Goal: Task Accomplishment & Management: Use online tool/utility

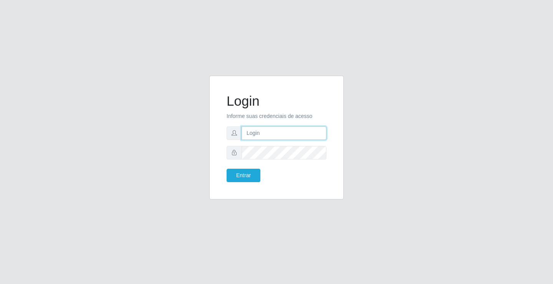
click at [251, 129] on input "text" at bounding box center [284, 132] width 85 height 13
type input "ediane@ideal"
click at [227, 169] on button "Entrar" at bounding box center [244, 175] width 34 height 13
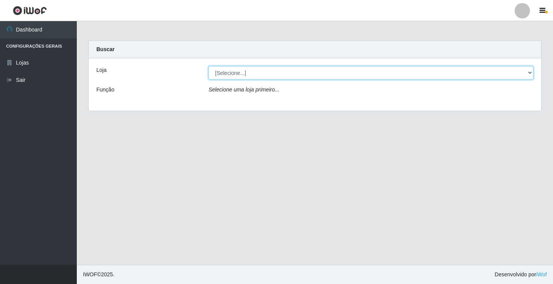
click at [248, 73] on select "[Selecione...] Ideal - Conceição" at bounding box center [371, 72] width 325 height 13
select select "231"
click at [209, 66] on select "[Selecione...] Ideal - Conceição" at bounding box center [371, 72] width 325 height 13
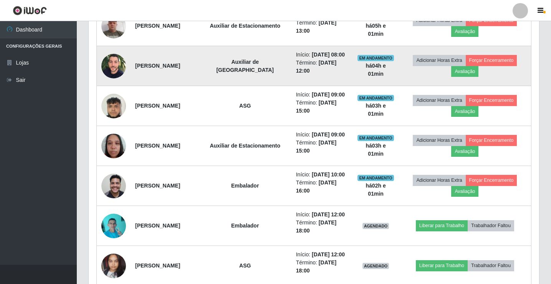
scroll to position [384, 0]
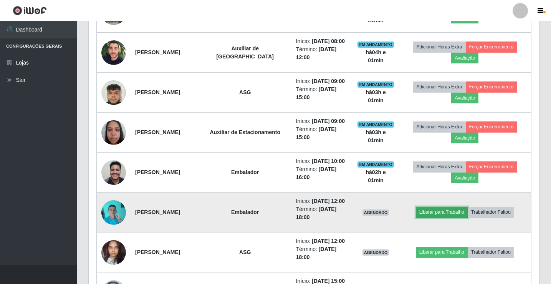
click at [436, 209] on button "Liberar para Trabalho" at bounding box center [442, 212] width 52 height 11
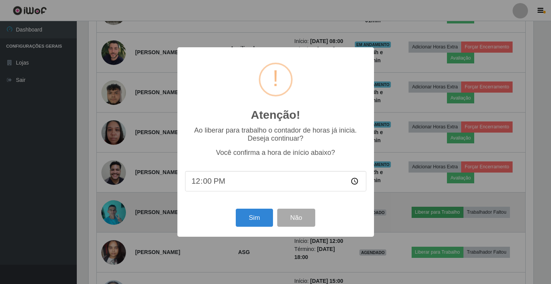
scroll to position [159, 447]
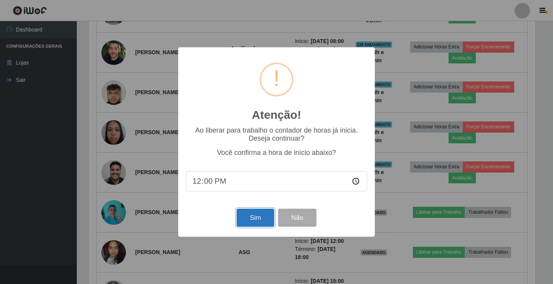
click at [246, 219] on button "Sim" at bounding box center [255, 218] width 37 height 18
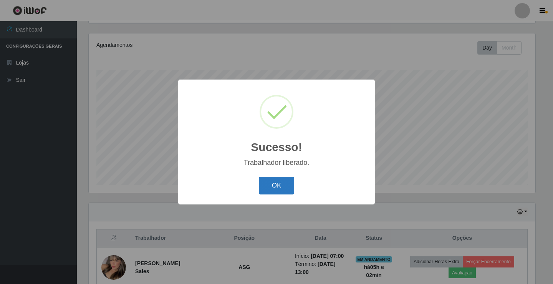
click at [287, 182] on button "OK" at bounding box center [277, 186] width 36 height 18
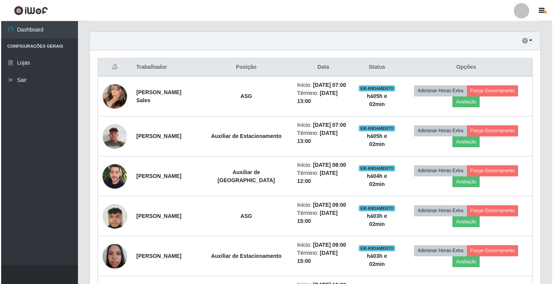
scroll to position [243, 0]
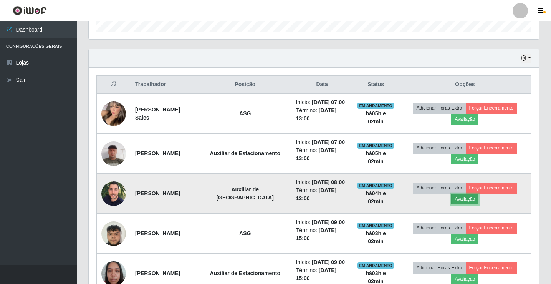
click at [462, 197] on button "Avaliação" at bounding box center [464, 199] width 27 height 11
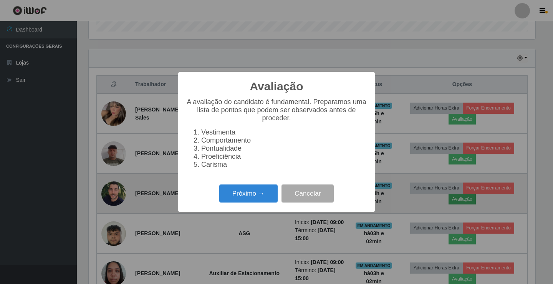
scroll to position [159, 447]
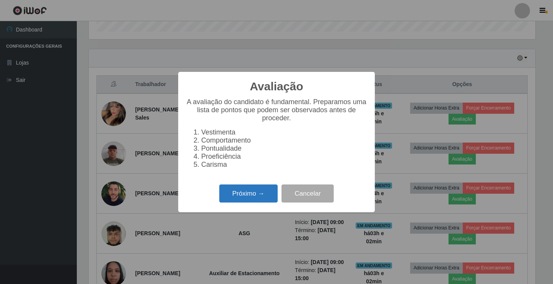
click at [248, 200] on button "Próximo →" at bounding box center [248, 193] width 58 height 18
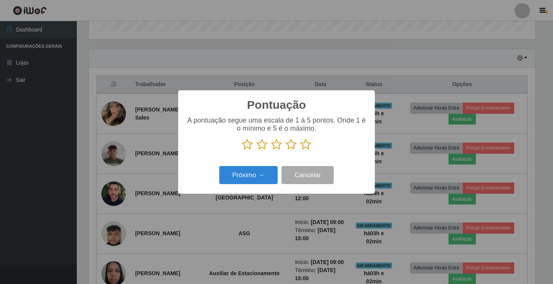
click at [302, 148] on icon at bounding box center [305, 145] width 11 height 12
click at [300, 150] on input "radio" at bounding box center [300, 150] width 0 height 0
click at [241, 182] on button "Próximo →" at bounding box center [248, 175] width 58 height 18
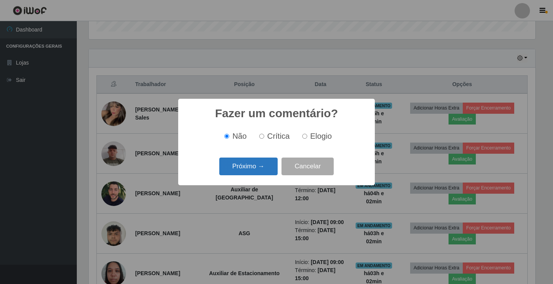
click at [252, 171] on button "Próximo →" at bounding box center [248, 166] width 58 height 18
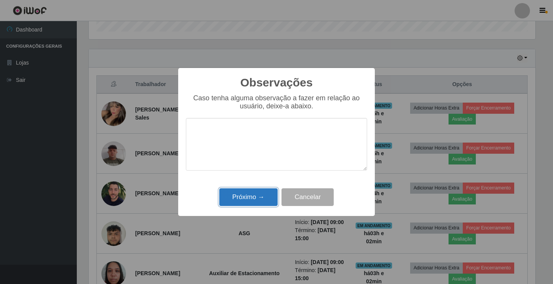
click at [255, 195] on button "Próximo →" at bounding box center [248, 197] width 58 height 18
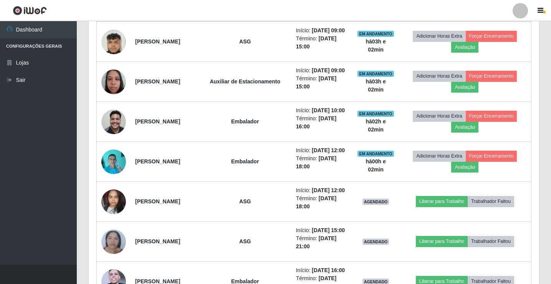
scroll to position [435, 0]
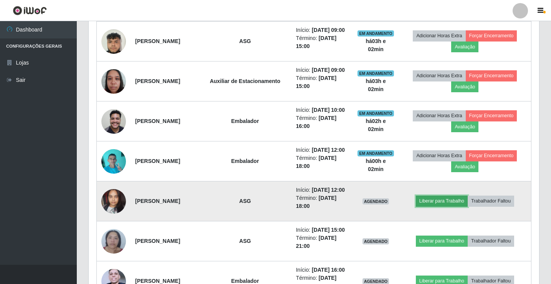
click at [443, 202] on button "Liberar para Trabalho" at bounding box center [442, 200] width 52 height 11
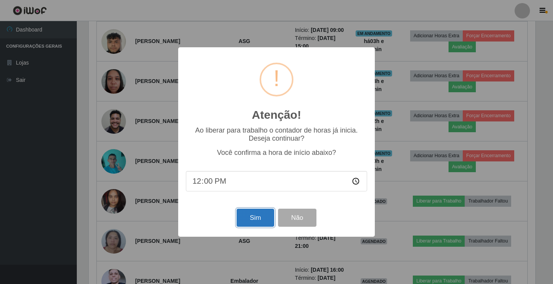
click at [263, 217] on button "Sim" at bounding box center [255, 218] width 37 height 18
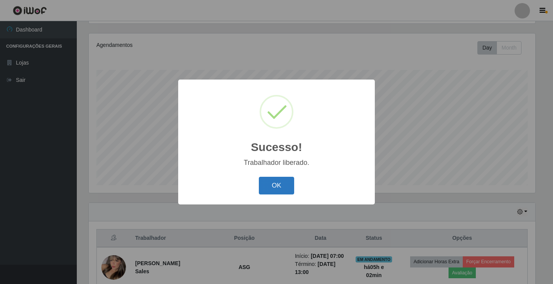
click at [274, 193] on button "OK" at bounding box center [277, 186] width 36 height 18
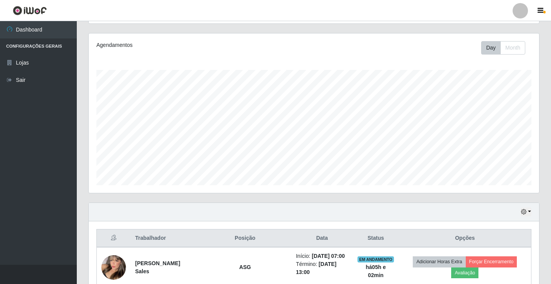
scroll to position [0, 0]
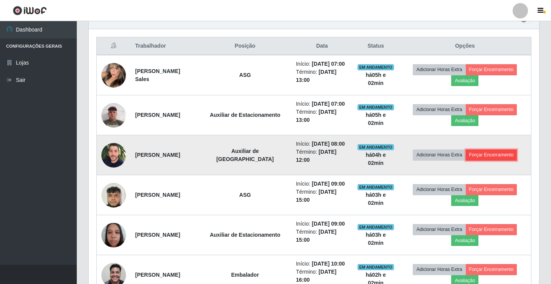
click at [495, 157] on button "Forçar Encerramento" at bounding box center [491, 154] width 51 height 11
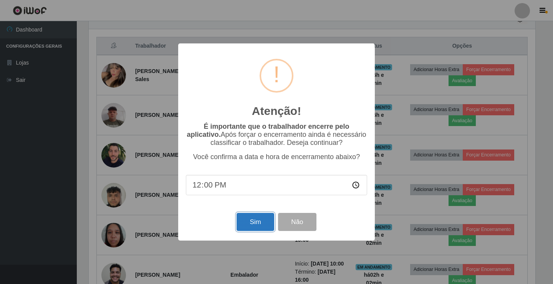
click at [256, 224] on button "Sim" at bounding box center [255, 222] width 37 height 18
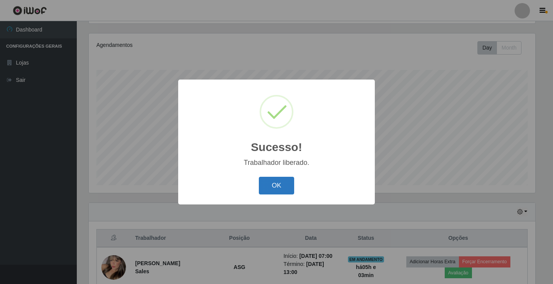
click at [275, 185] on button "OK" at bounding box center [277, 186] width 36 height 18
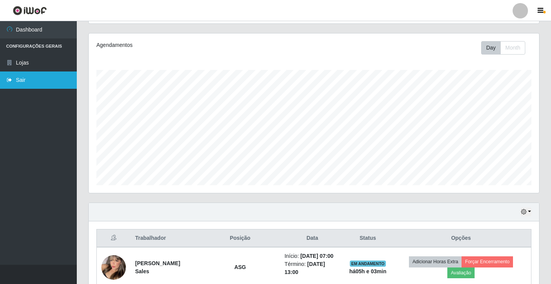
click at [23, 83] on link "Sair" at bounding box center [38, 79] width 77 height 17
